Goal: Information Seeking & Learning: Learn about a topic

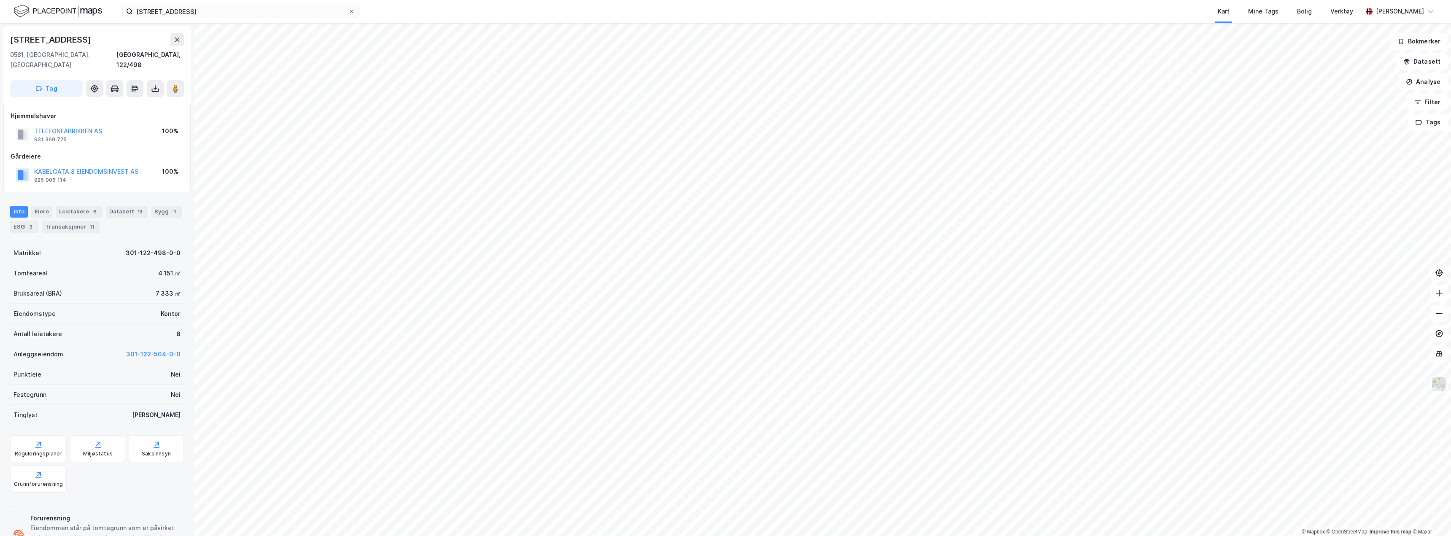
click at [60, 11] on img at bounding box center [57, 11] width 89 height 15
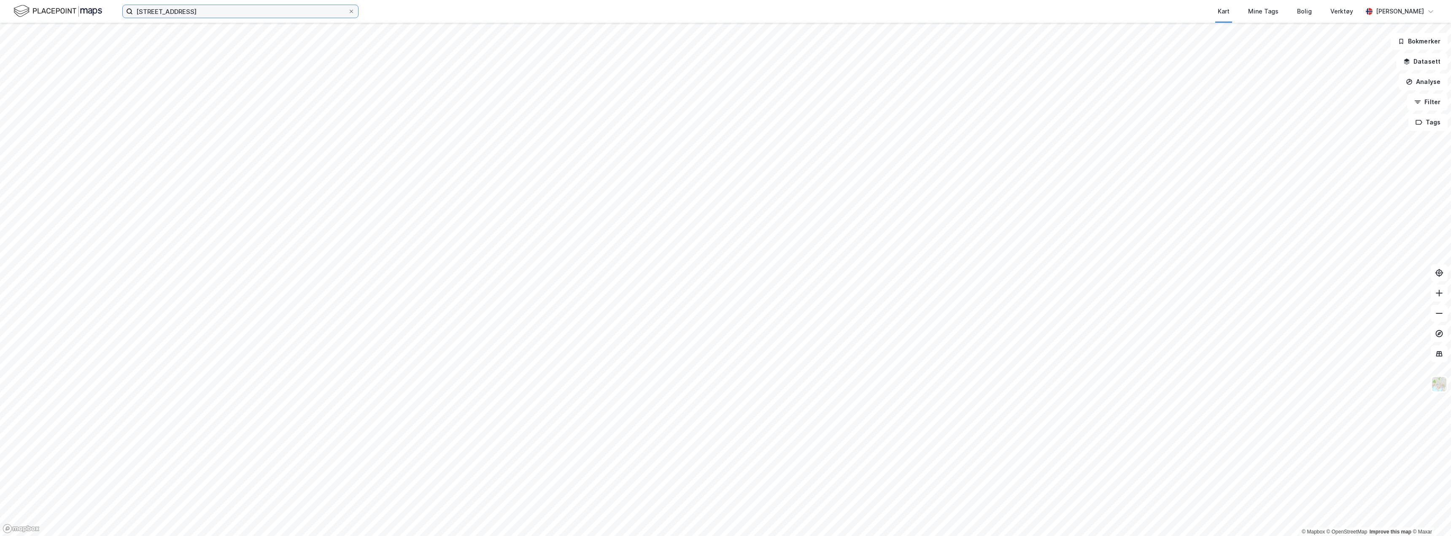
click at [196, 13] on input "[STREET_ADDRESS]" at bounding box center [240, 11] width 215 height 13
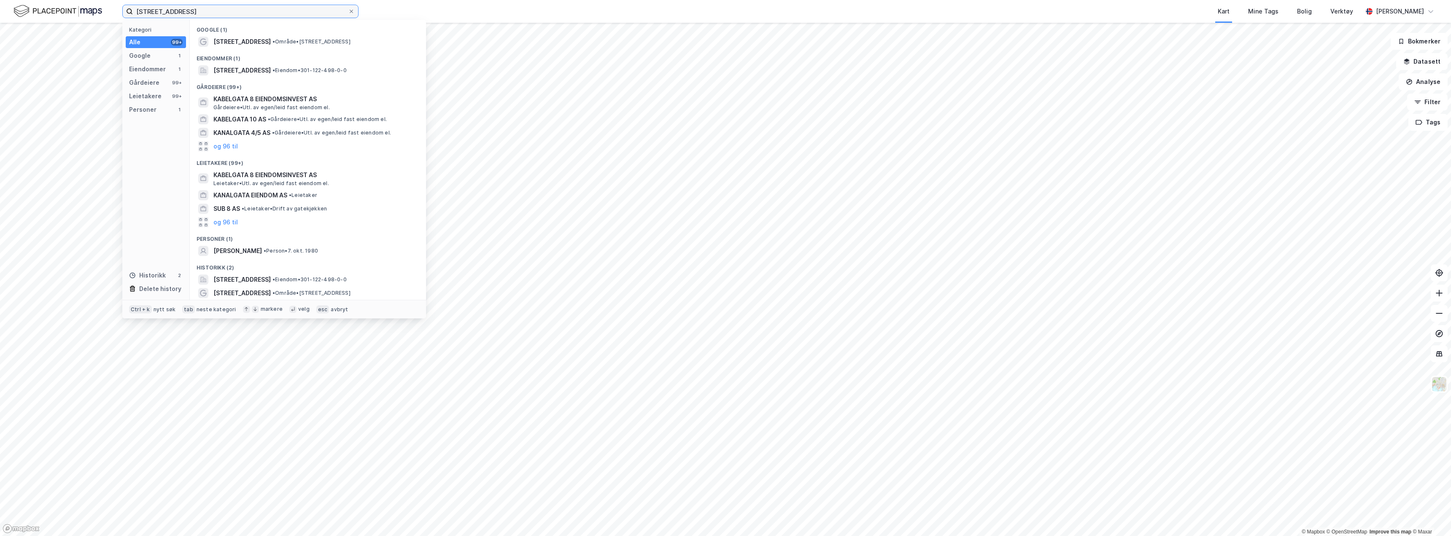
click at [196, 13] on input "[STREET_ADDRESS]" at bounding box center [240, 11] width 215 height 13
click at [179, 11] on input "[STREET_ADDRESS]" at bounding box center [240, 11] width 215 height 13
type input "[PERSON_NAME][STREET_ADDRESS]"
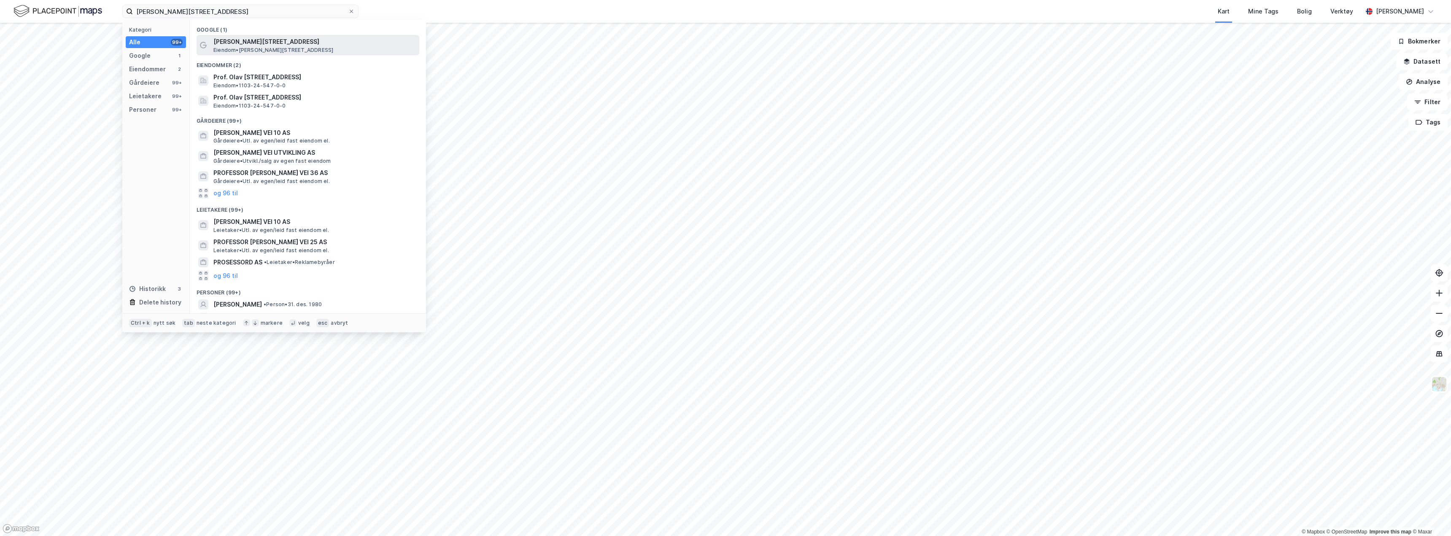
click at [315, 49] on span "Eiendom • [PERSON_NAME][STREET_ADDRESS]" at bounding box center [273, 50] width 120 height 7
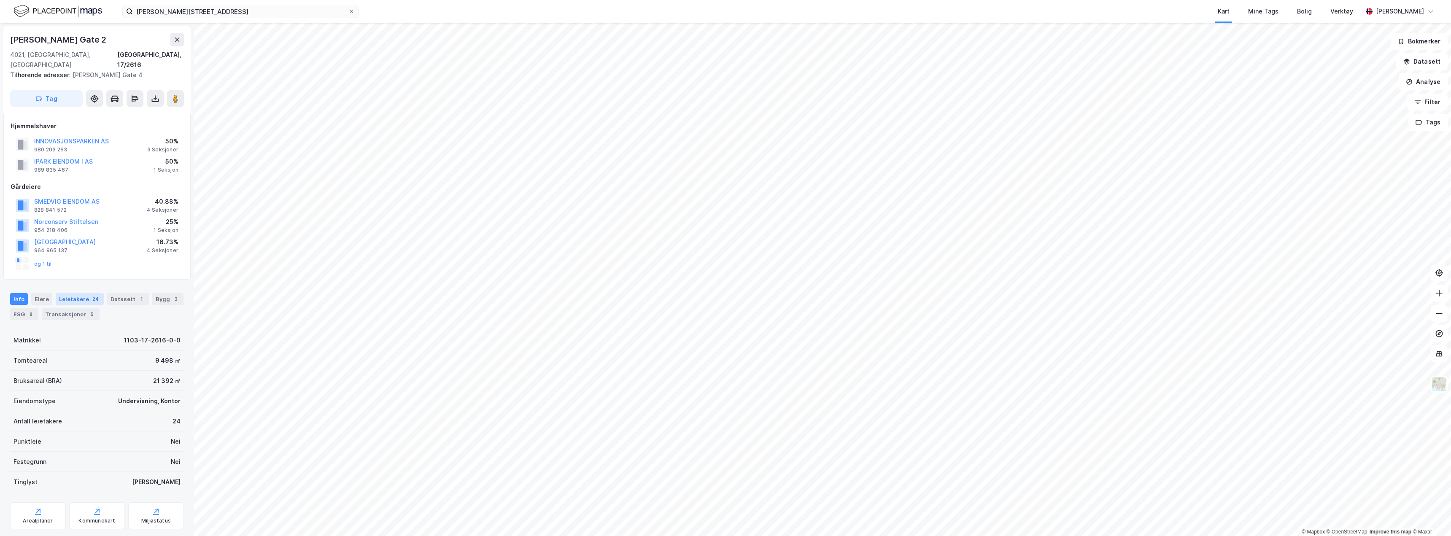
click at [82, 293] on div "Leietakere 24" at bounding box center [80, 299] width 48 height 12
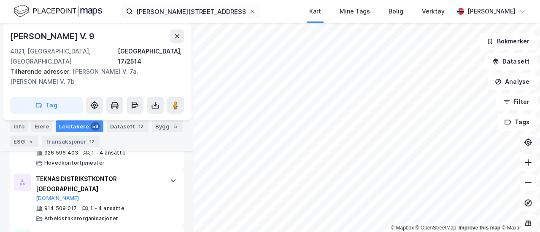
scroll to position [2025, 0]
